Goal: Task Accomplishment & Management: Manage account settings

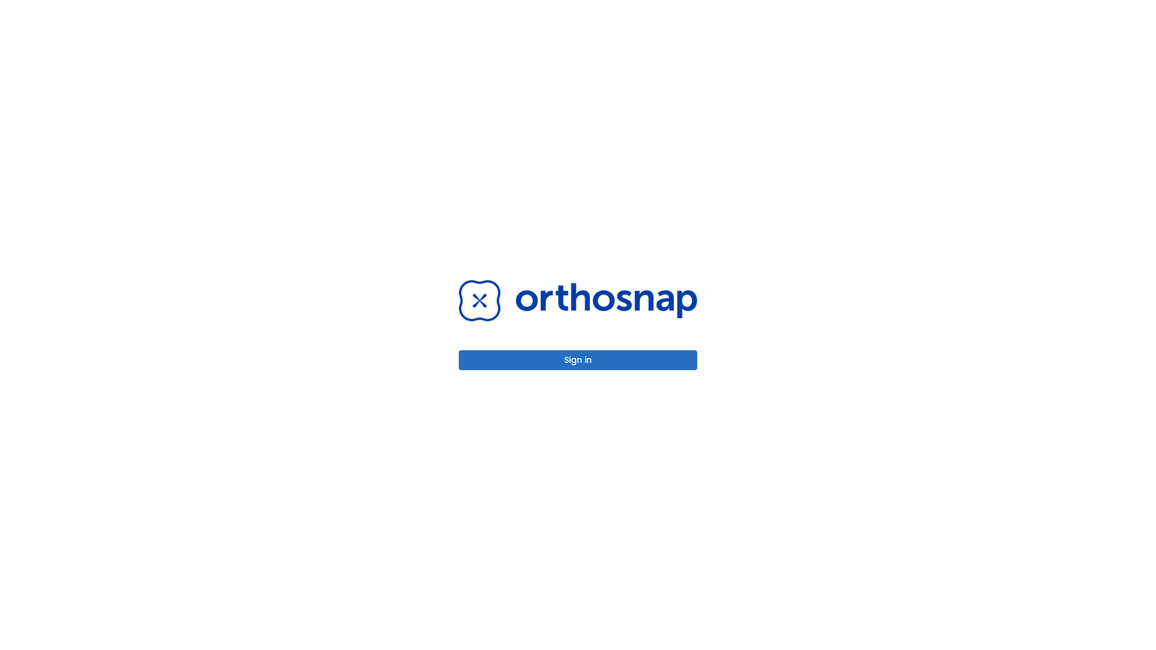
click at [578, 360] on button "Sign in" at bounding box center [578, 360] width 238 height 20
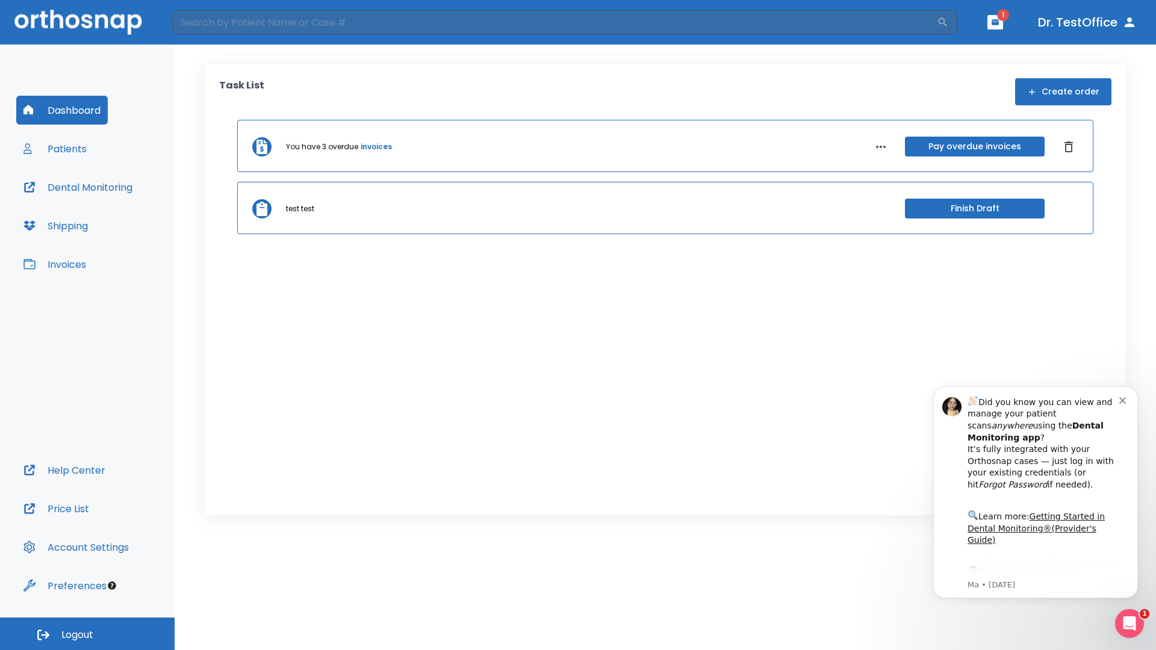
click at [87, 634] on span "Logout" at bounding box center [77, 634] width 32 height 13
